Goal: Find specific fact: Find specific fact

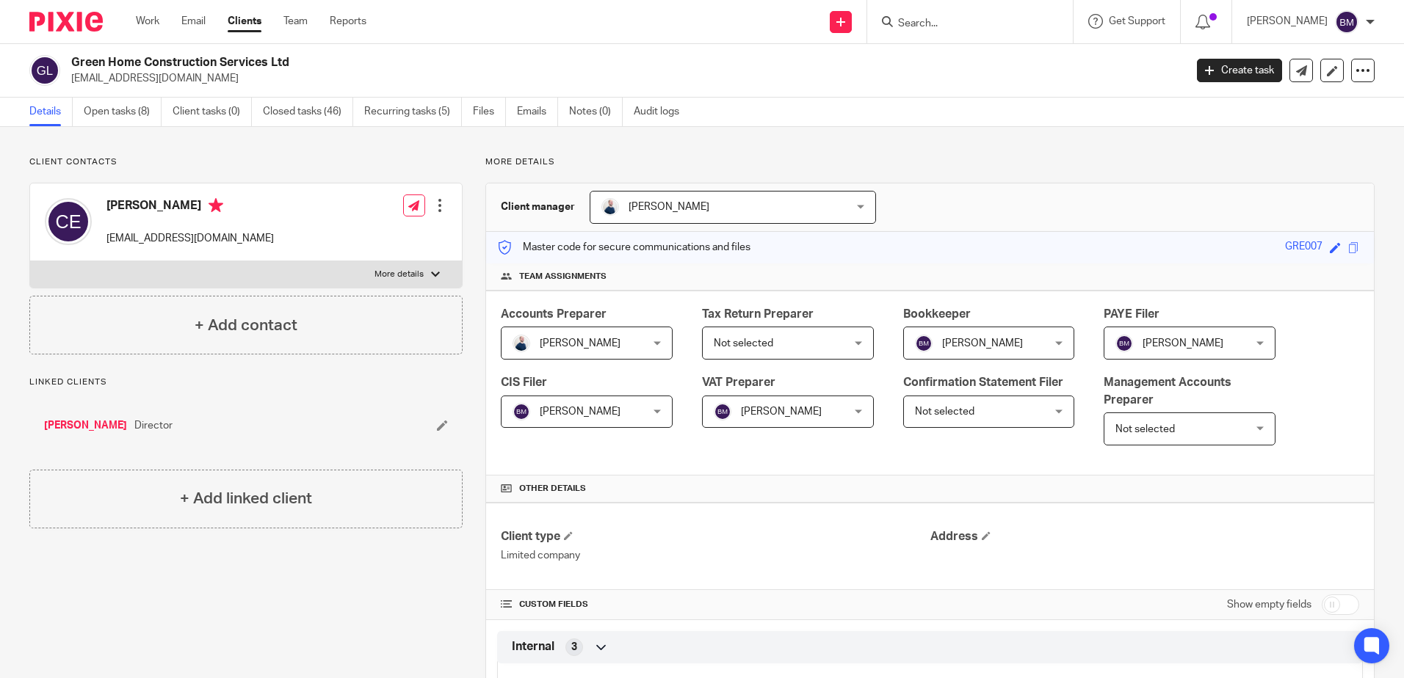
click at [932, 21] on input "Search" at bounding box center [962, 24] width 132 height 13
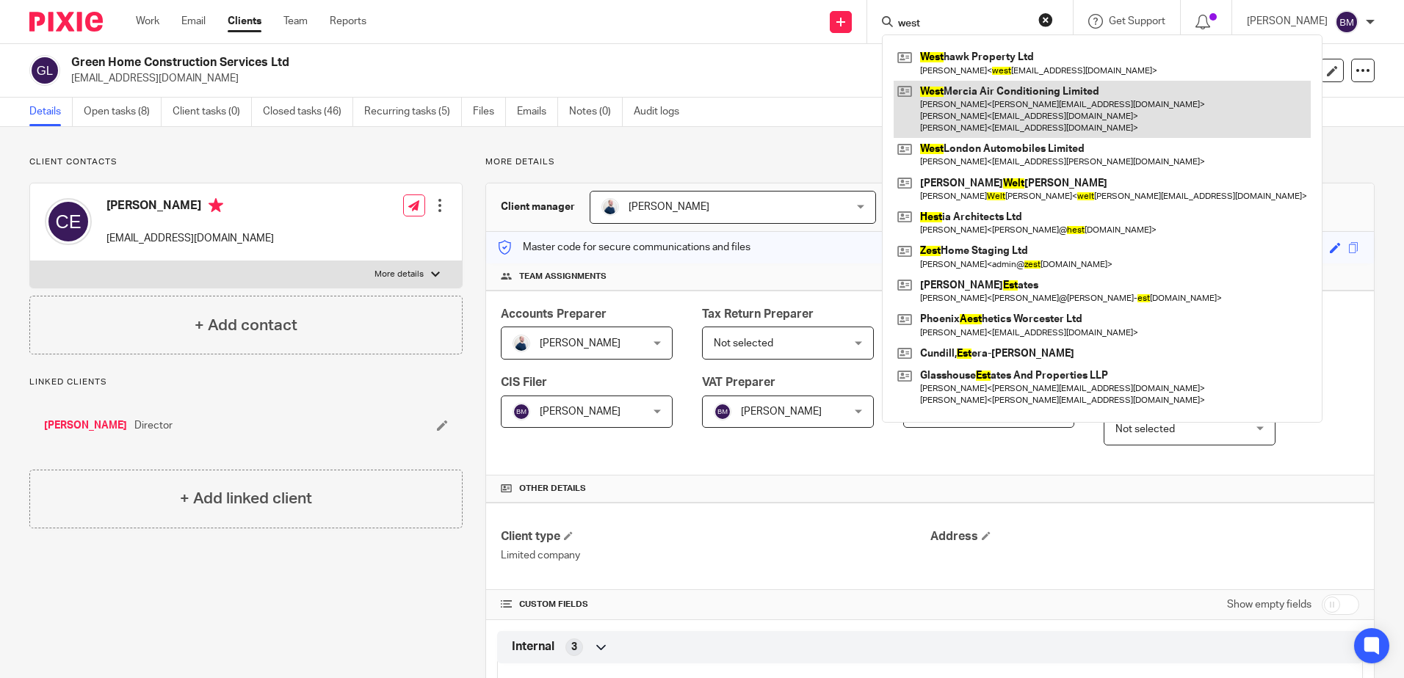
type input "west"
click at [1021, 95] on link at bounding box center [1102, 110] width 417 height 58
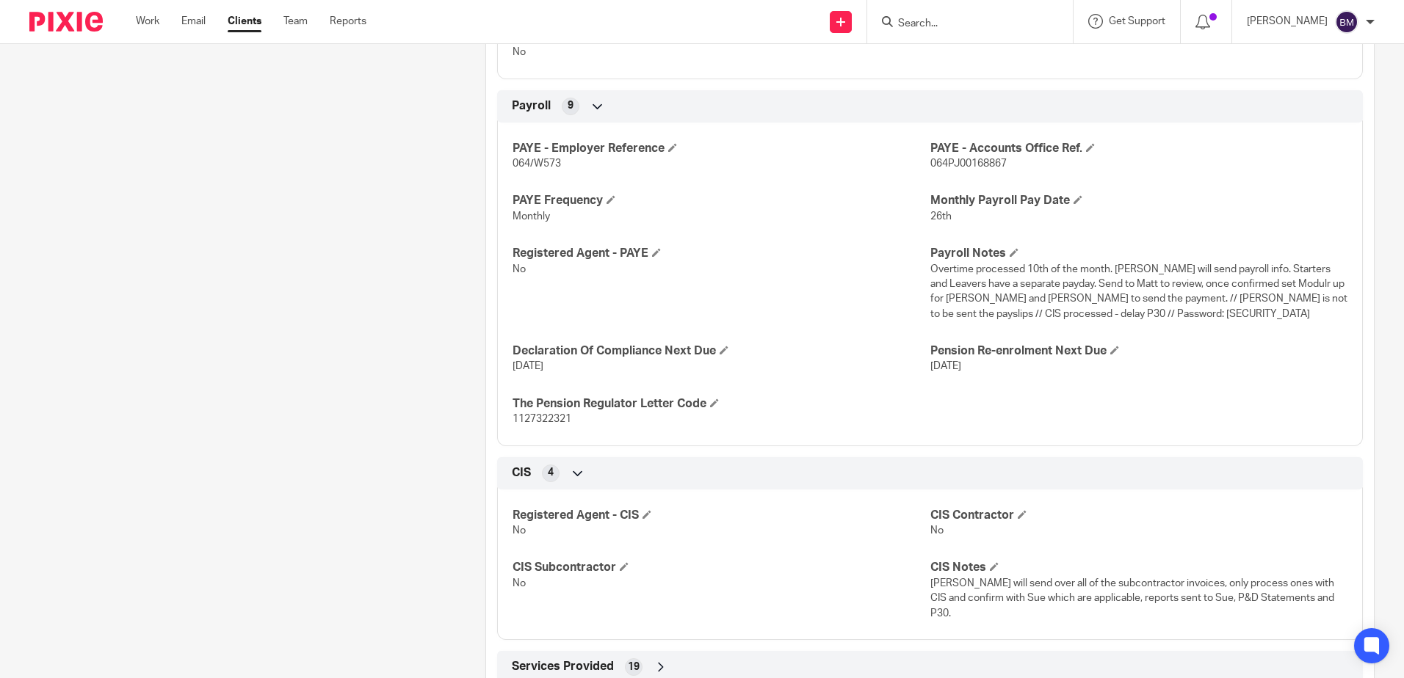
scroll to position [1399, 0]
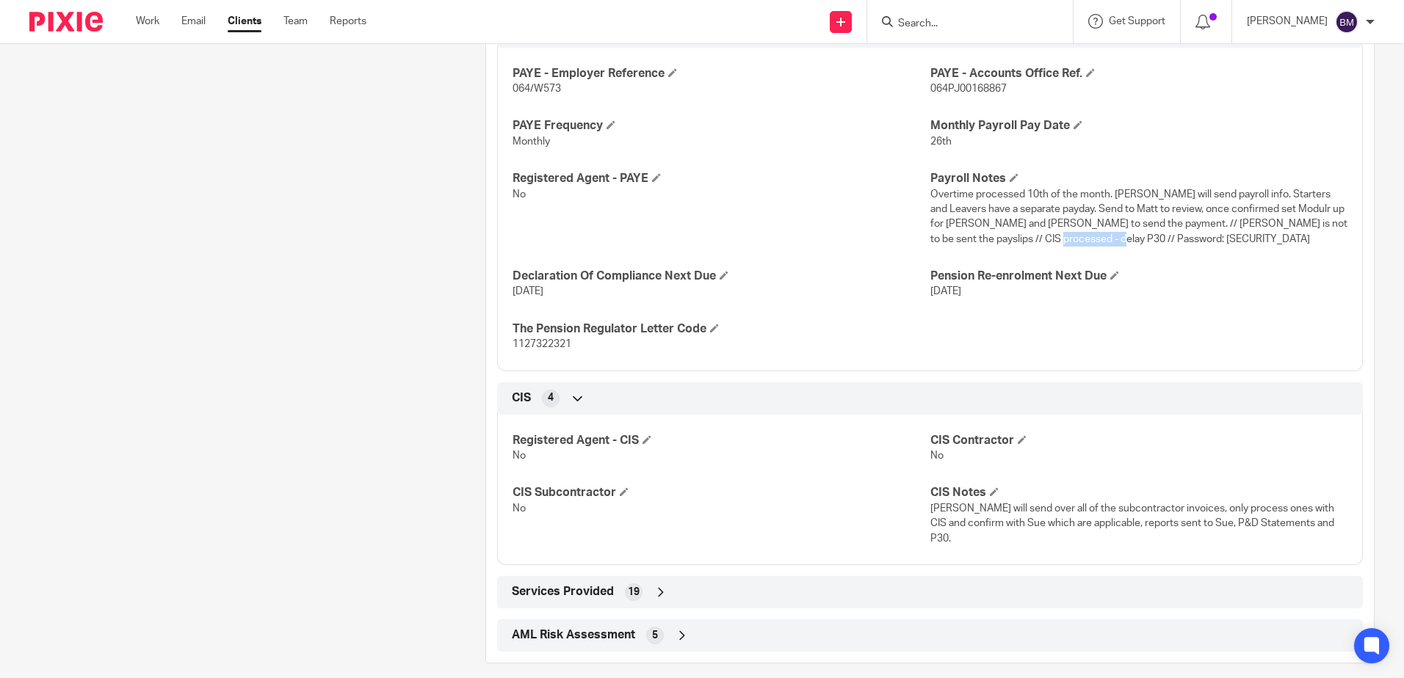
drag, startPoint x: 1151, startPoint y: 239, endPoint x: 1090, endPoint y: 242, distance: 61.7
click at [1090, 242] on p "Overtime processed 10th of the month. Sue will send payroll info. Starters and …" at bounding box center [1138, 216] width 417 height 59
copy span "Daikinfuq100!"
